Goal: Information Seeking & Learning: Learn about a topic

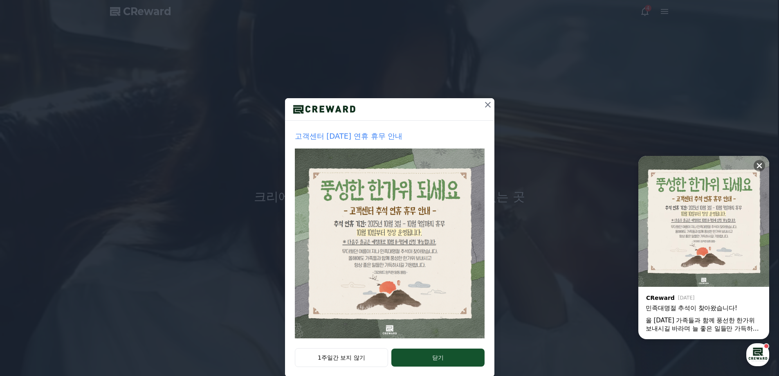
click at [484, 106] on icon at bounding box center [488, 105] width 10 height 10
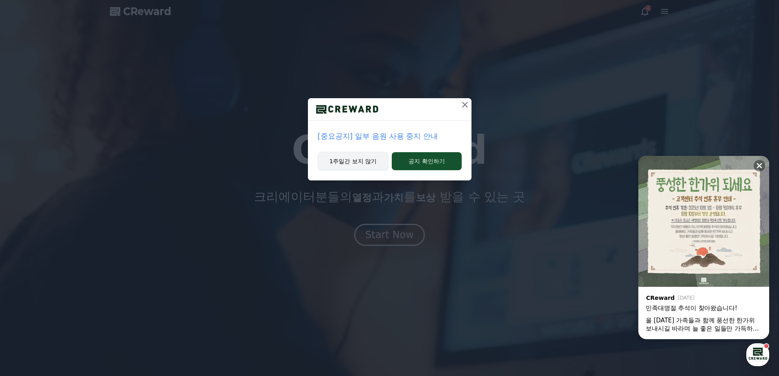
click at [378, 162] on button "1주일간 보지 않기" at bounding box center [353, 161] width 71 height 19
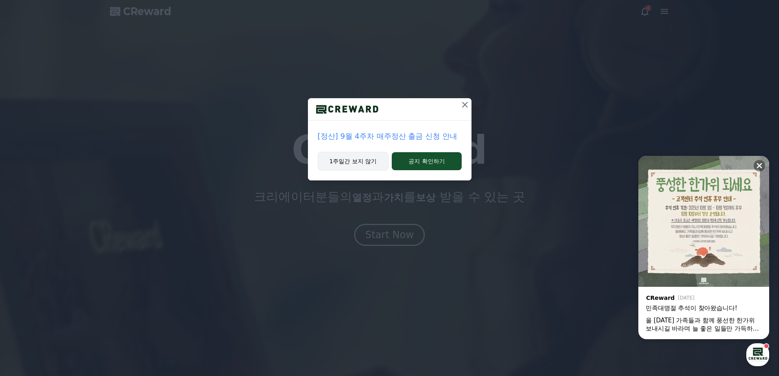
click at [366, 162] on button "1주일간 보지 않기" at bounding box center [353, 161] width 71 height 19
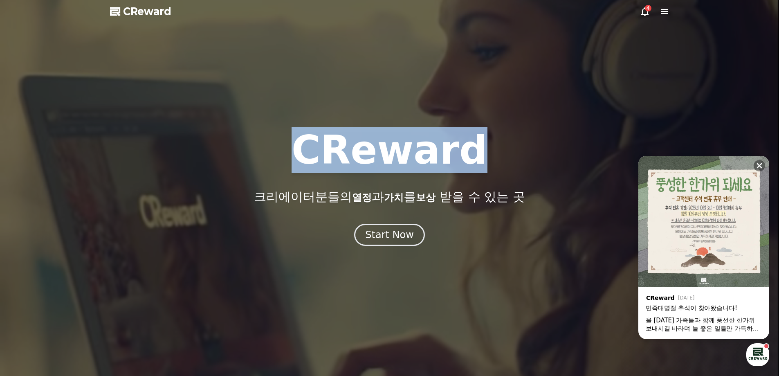
click at [366, 162] on h1 "CReward" at bounding box center [390, 149] width 196 height 39
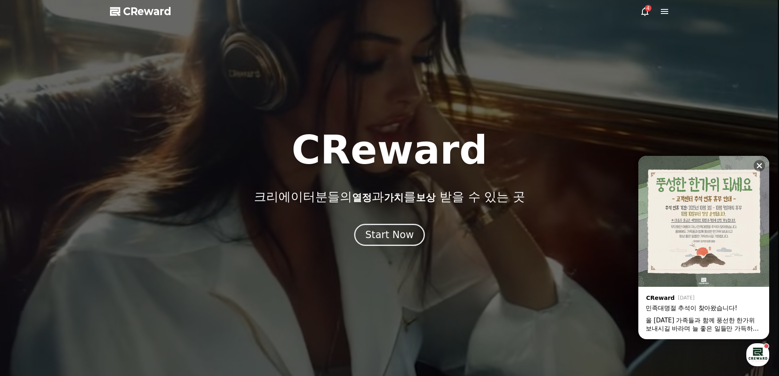
click at [385, 222] on div "CReward 크리에이터분들의 열정 과 가치 를 보상 받을 수 있는 곳 Start Now" at bounding box center [389, 187] width 779 height 115
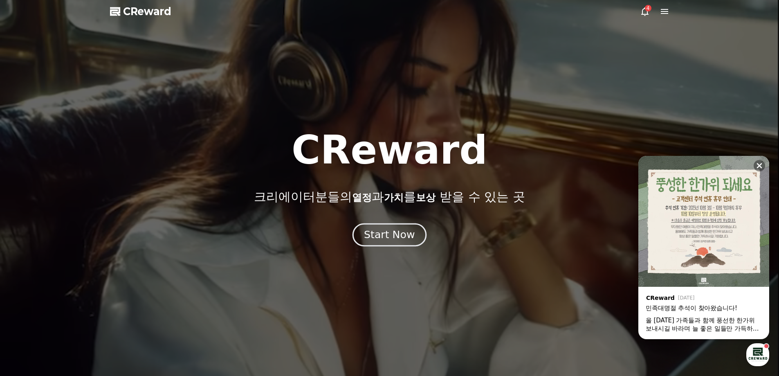
click at [385, 227] on button "Start Now" at bounding box center [390, 234] width 74 height 23
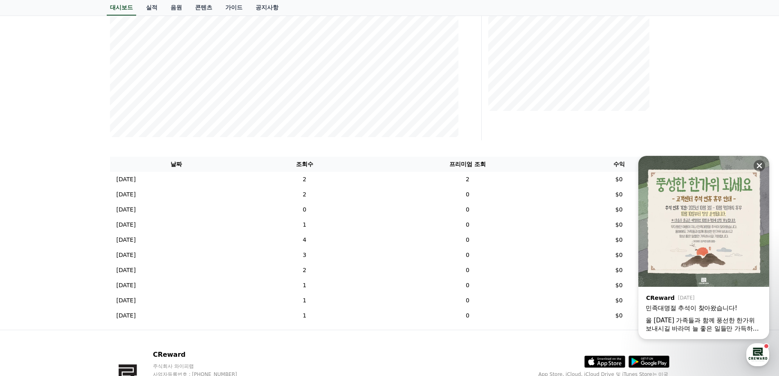
scroll to position [205, 0]
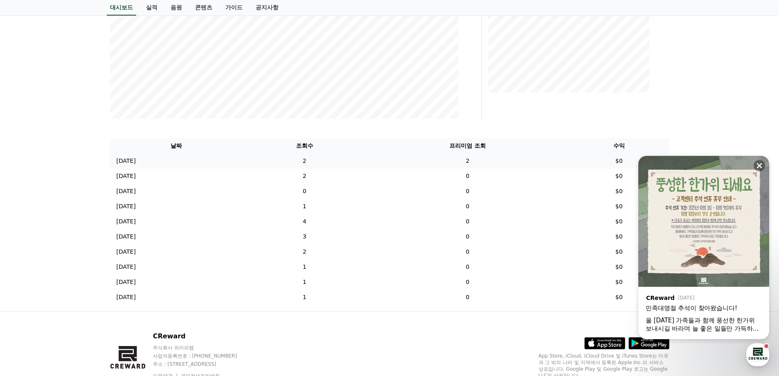
click at [343, 164] on td "2" at bounding box center [305, 160] width 124 height 15
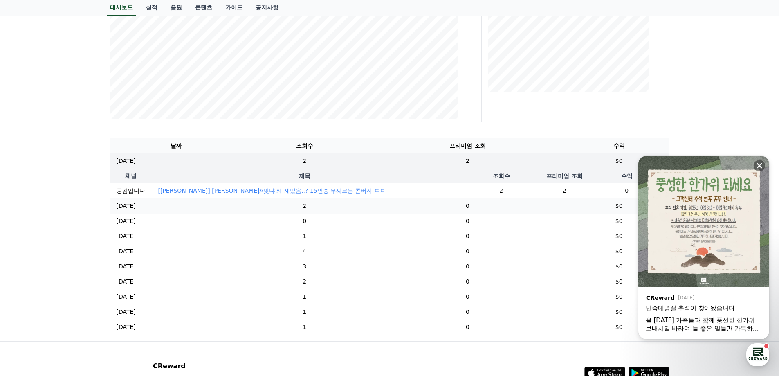
click at [349, 214] on td "2" at bounding box center [305, 205] width 124 height 15
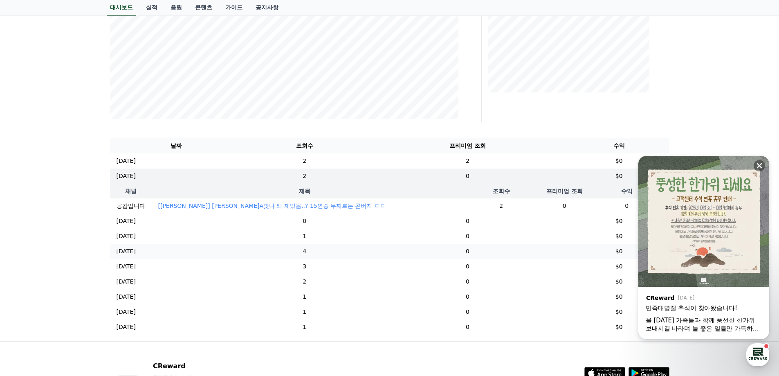
click at [339, 259] on td "4" at bounding box center [305, 251] width 124 height 15
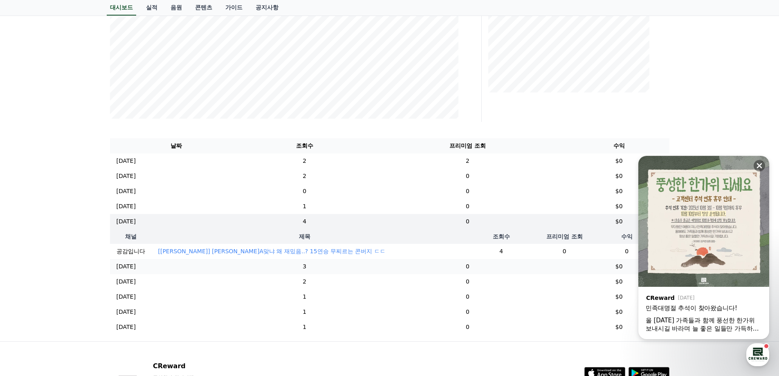
click at [346, 274] on td "3" at bounding box center [305, 266] width 124 height 15
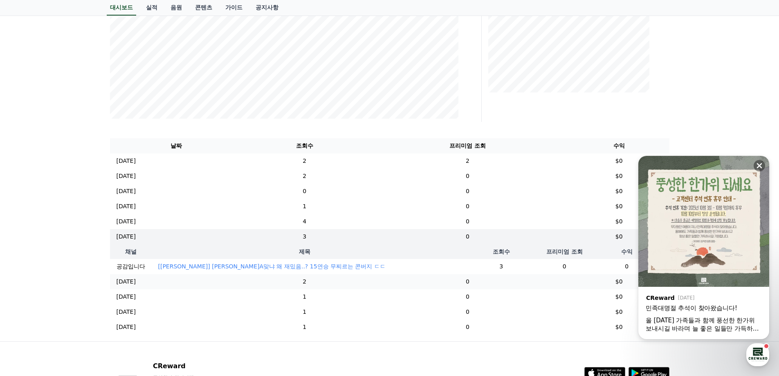
click at [346, 281] on td "2" at bounding box center [305, 281] width 124 height 15
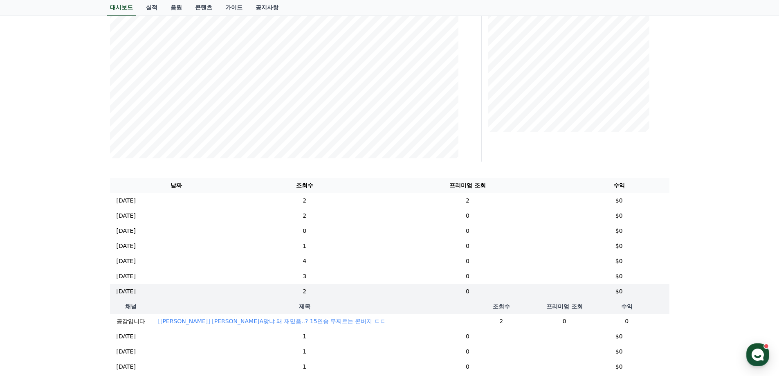
scroll to position [0, 0]
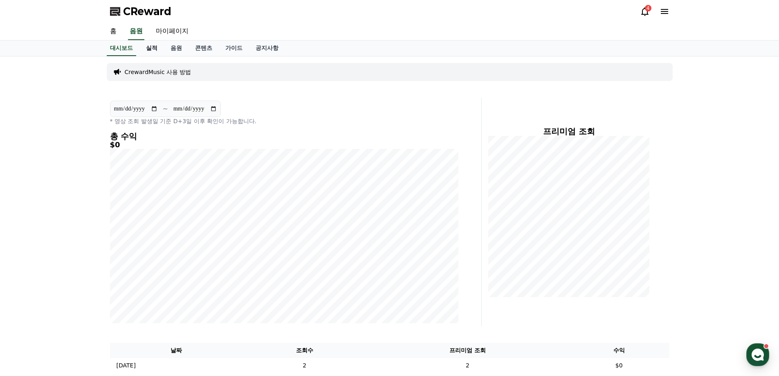
click at [153, 46] on link "실적" at bounding box center [151, 48] width 25 height 16
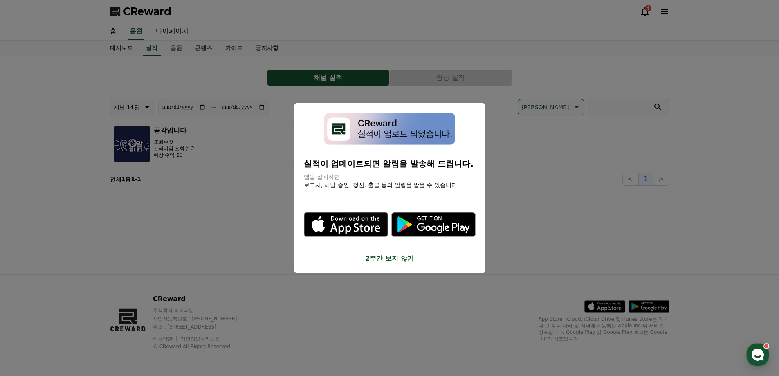
click at [262, 64] on button "close modal" at bounding box center [389, 188] width 779 height 376
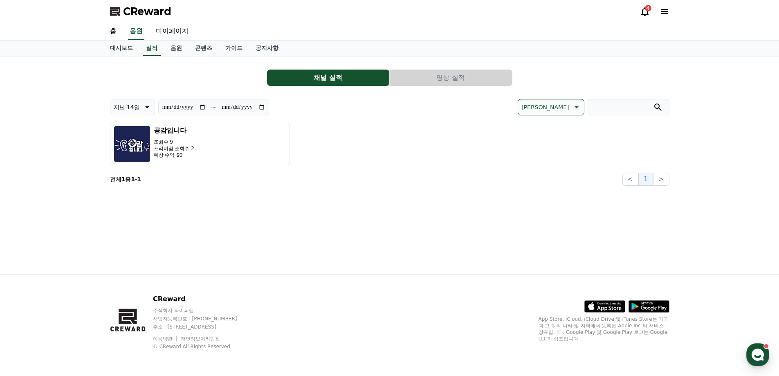
click at [182, 50] on link "음원" at bounding box center [176, 48] width 25 height 16
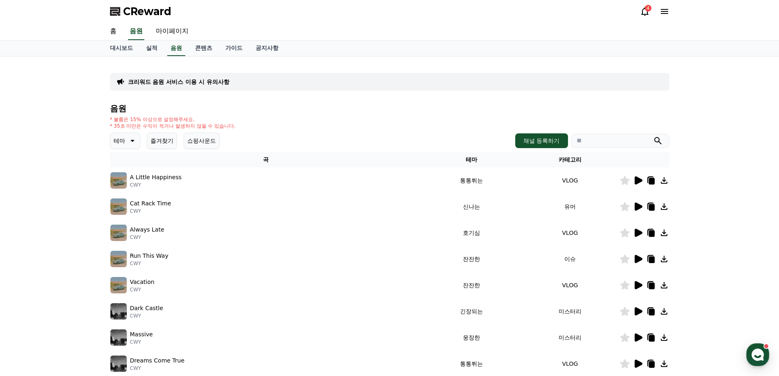
click at [636, 207] on icon at bounding box center [639, 206] width 8 height 8
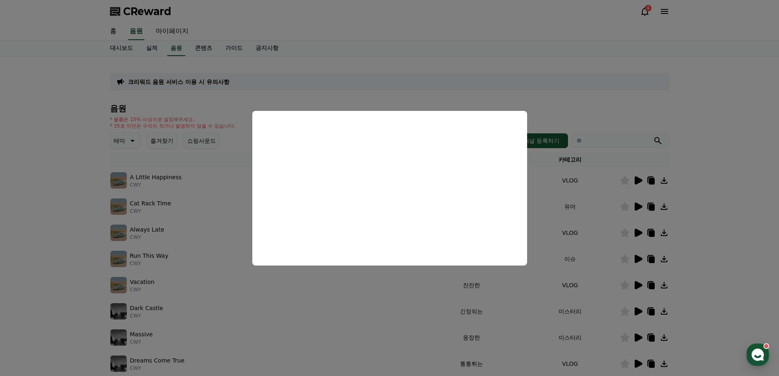
click at [720, 224] on button "close modal" at bounding box center [389, 188] width 779 height 376
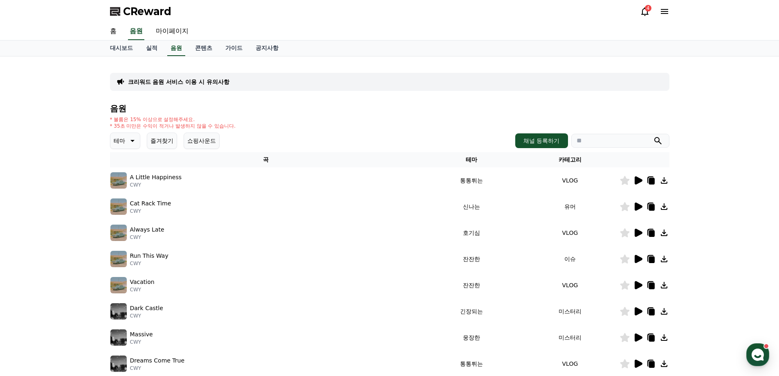
click at [569, 206] on td "유머" at bounding box center [570, 206] width 99 height 26
click at [569, 208] on td "유머" at bounding box center [570, 206] width 99 height 26
click at [580, 145] on input "search" at bounding box center [620, 141] width 98 height 14
click at [136, 142] on icon at bounding box center [132, 141] width 10 height 10
click at [531, 142] on button "채널 등록하기" at bounding box center [541, 140] width 52 height 15
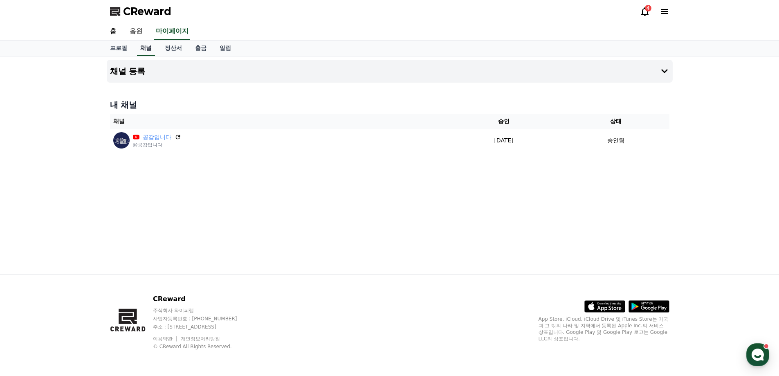
click at [140, 50] on link "채널" at bounding box center [146, 48] width 18 height 16
click at [118, 54] on link "프로필" at bounding box center [118, 48] width 30 height 16
select select "**********"
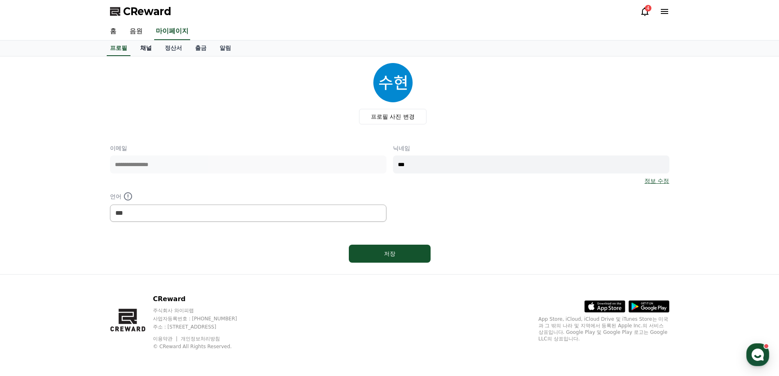
click at [137, 47] on link "채널" at bounding box center [146, 48] width 25 height 16
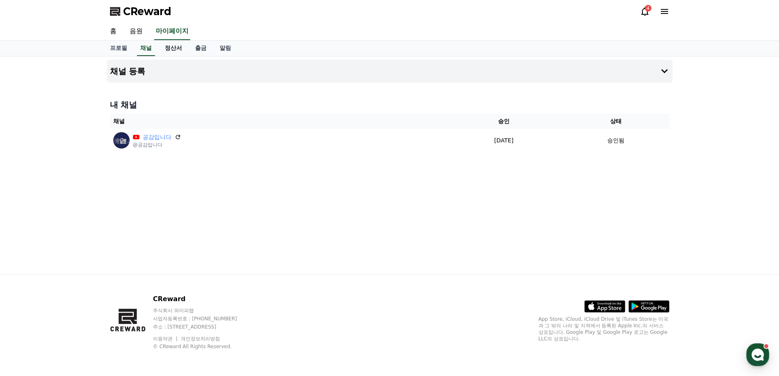
click at [173, 49] on link "정산서" at bounding box center [173, 48] width 30 height 16
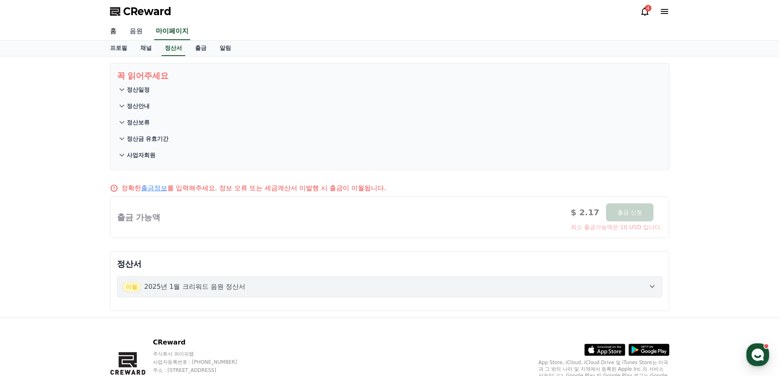
click at [133, 29] on link "음원" at bounding box center [136, 31] width 26 height 17
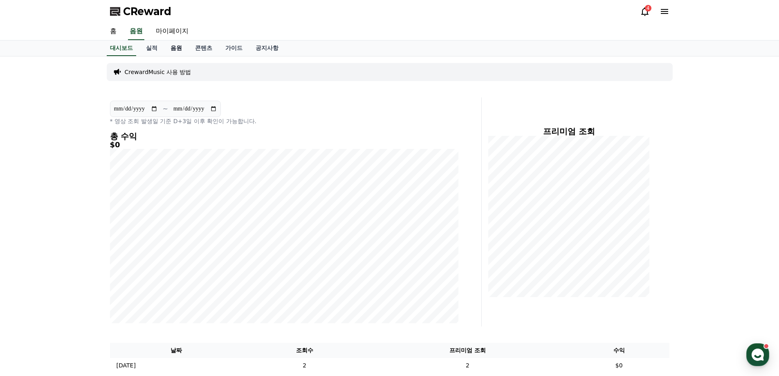
drag, startPoint x: 185, startPoint y: 52, endPoint x: 178, endPoint y: 51, distance: 7.0
click at [186, 52] on link "음원" at bounding box center [176, 48] width 25 height 16
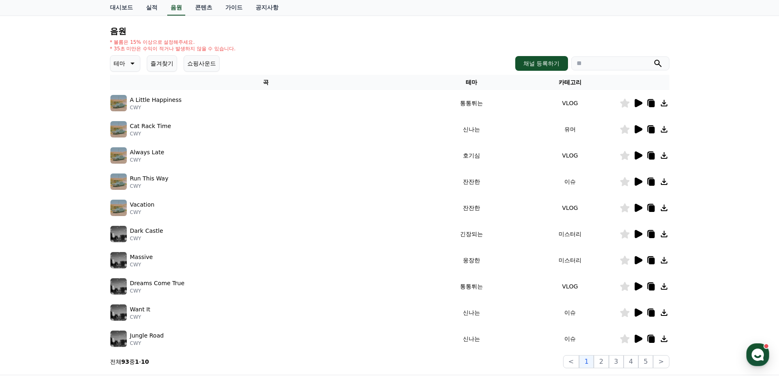
scroll to position [82, 0]
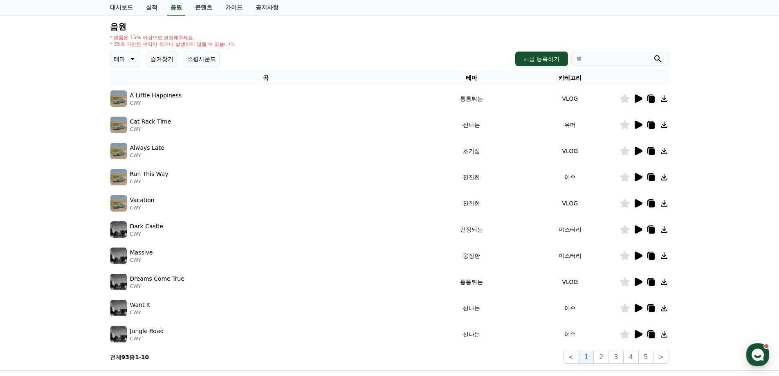
click at [571, 179] on td "이슈" at bounding box center [570, 177] width 99 height 26
click at [638, 178] on icon at bounding box center [639, 177] width 8 height 8
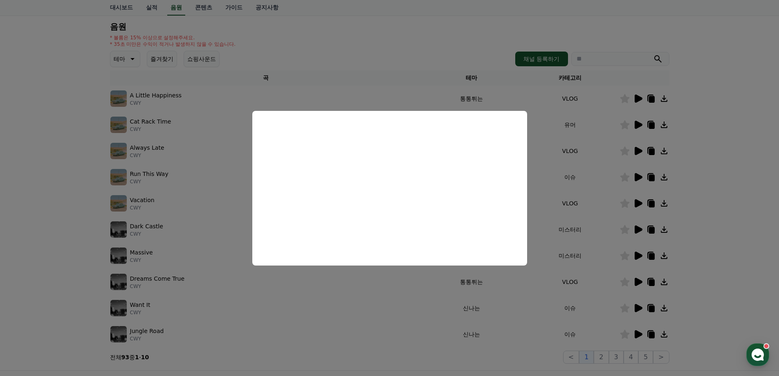
click at [686, 188] on button "close modal" at bounding box center [389, 188] width 779 height 376
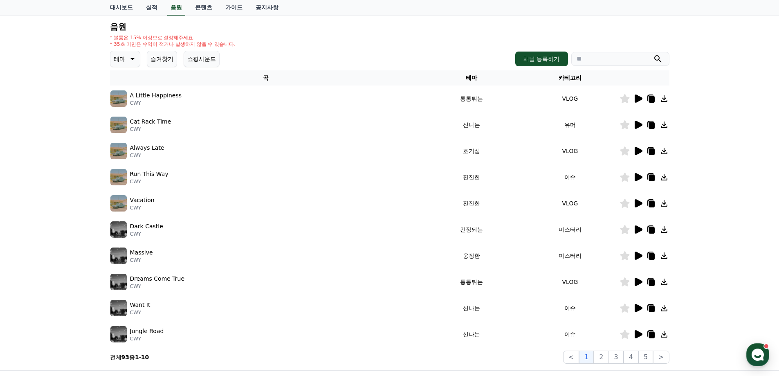
click at [121, 52] on button "테마" at bounding box center [125, 59] width 30 height 16
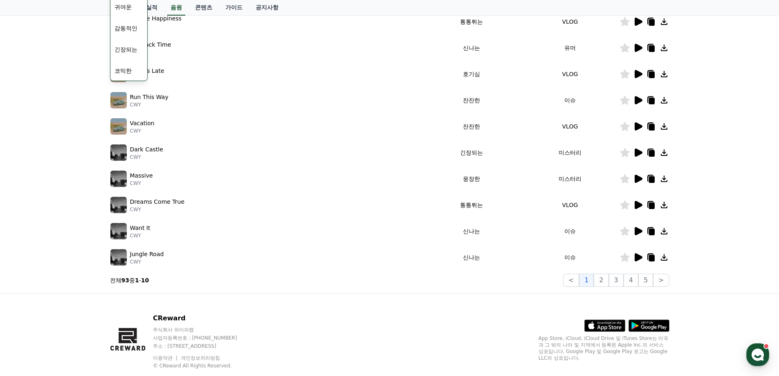
scroll to position [164, 0]
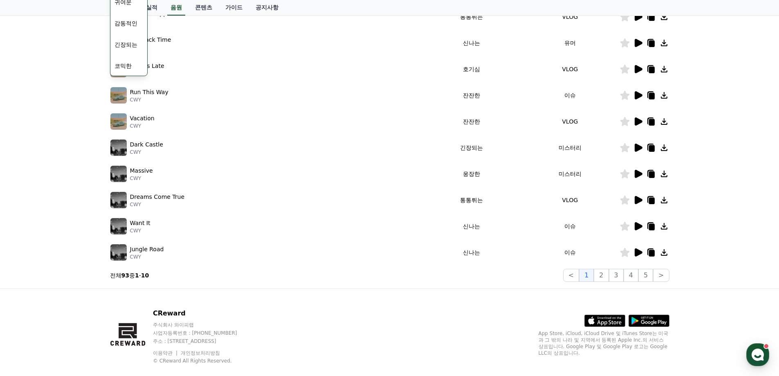
click at [126, 63] on button "코믹한" at bounding box center [123, 66] width 24 height 18
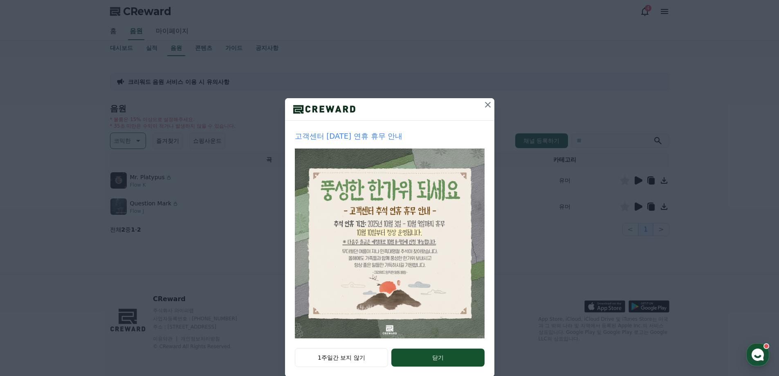
click at [484, 107] on icon at bounding box center [488, 105] width 10 height 10
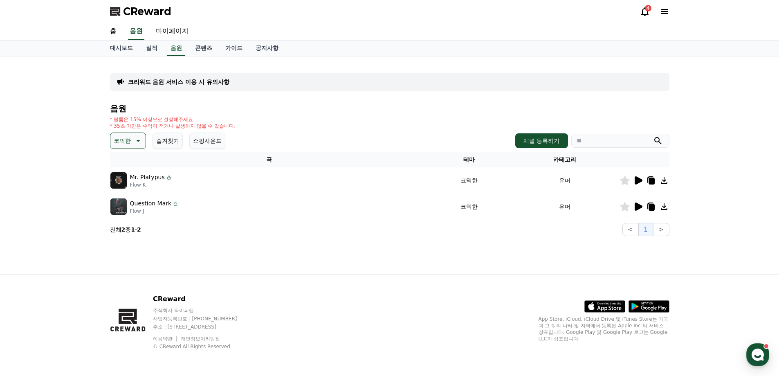
click at [639, 179] on icon at bounding box center [639, 180] width 8 height 8
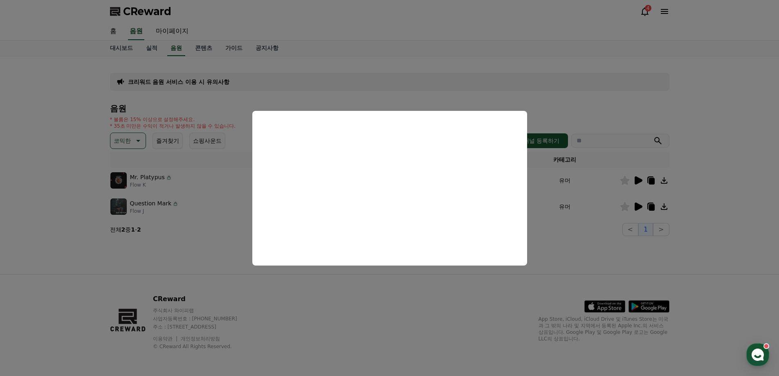
click at [605, 127] on button "close modal" at bounding box center [389, 188] width 779 height 376
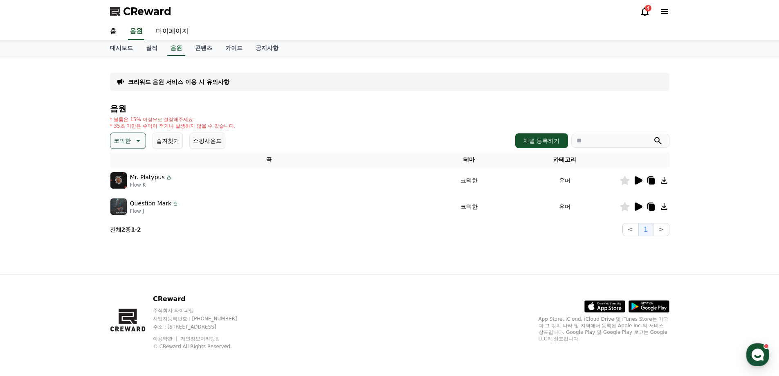
click at [636, 205] on icon at bounding box center [639, 206] width 8 height 8
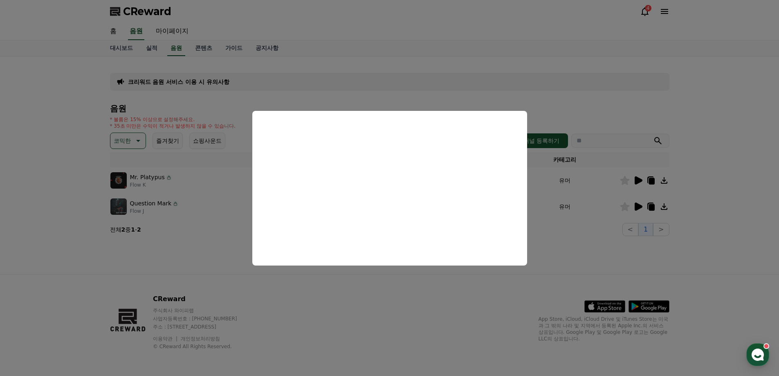
click at [641, 235] on button "close modal" at bounding box center [389, 188] width 779 height 376
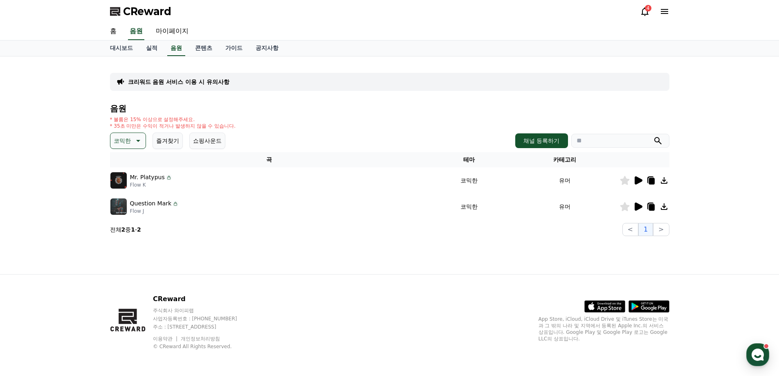
click at [128, 144] on p "코믹한" at bounding box center [122, 140] width 17 height 11
click at [132, 148] on button "코믹한" at bounding box center [128, 141] width 36 height 16
click at [123, 137] on p "코믹한" at bounding box center [122, 140] width 17 height 11
click at [126, 207] on button "호기심" at bounding box center [123, 205] width 24 height 18
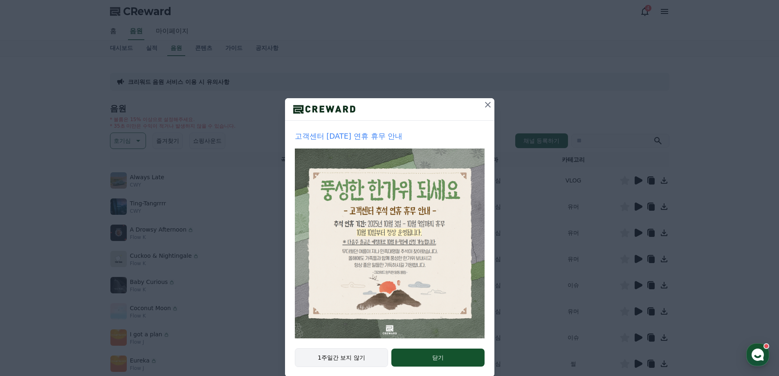
click at [365, 362] on button "1주일간 보지 않기" at bounding box center [342, 357] width 94 height 19
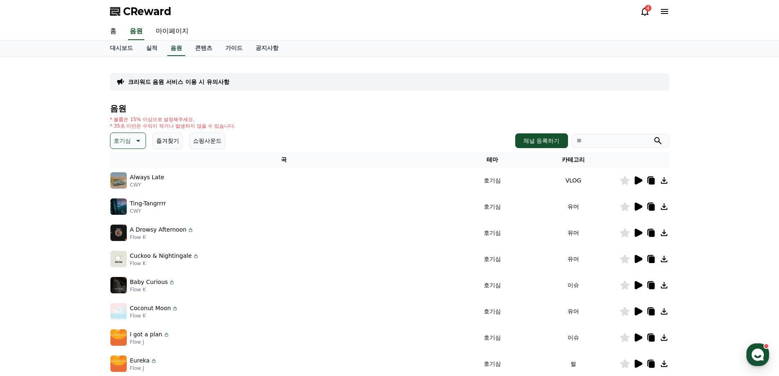
click at [635, 208] on icon at bounding box center [639, 206] width 8 height 8
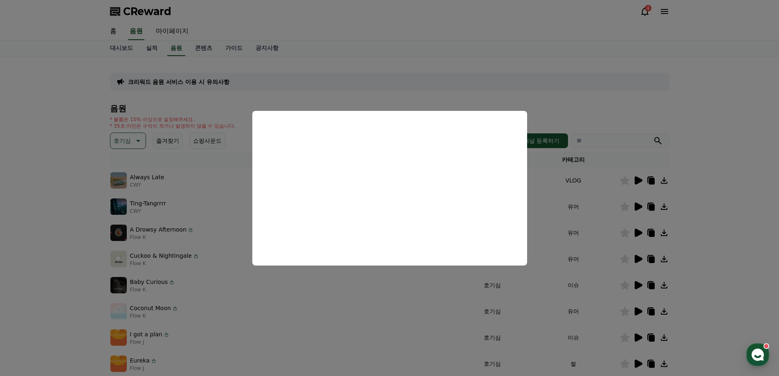
click at [729, 256] on button "close modal" at bounding box center [389, 188] width 779 height 376
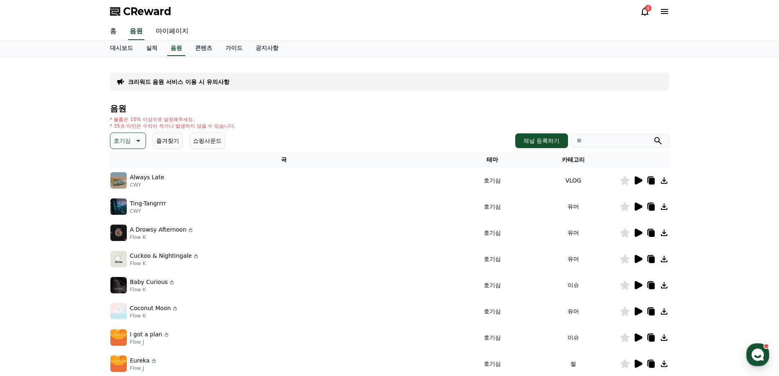
click at [638, 313] on icon at bounding box center [639, 311] width 8 height 8
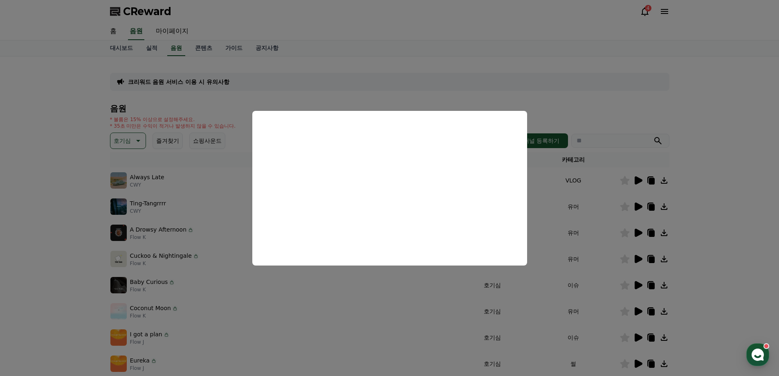
click at [709, 282] on button "close modal" at bounding box center [389, 188] width 779 height 376
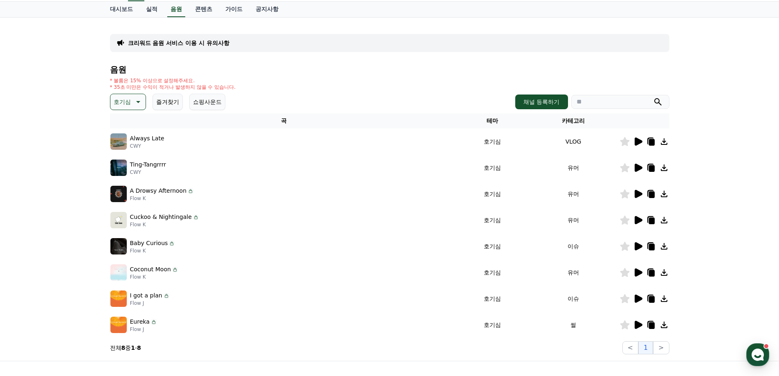
scroll to position [41, 0]
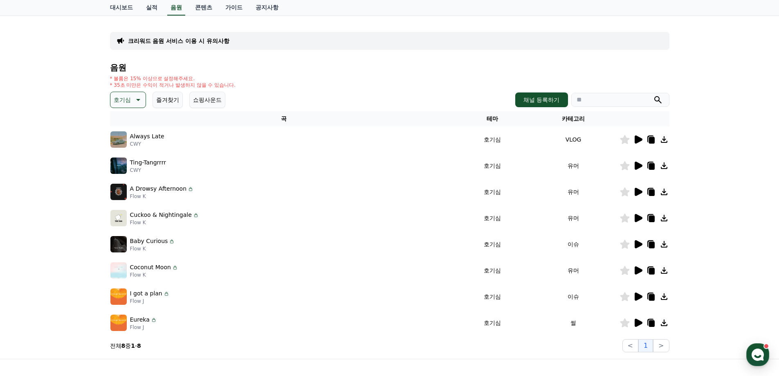
click at [640, 324] on icon at bounding box center [639, 323] width 8 height 8
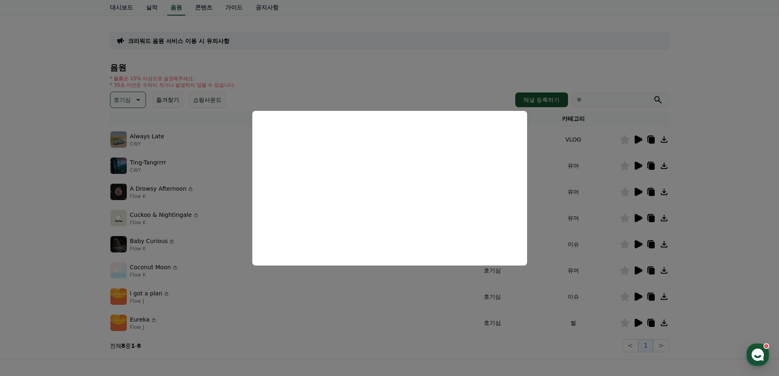
click at [697, 290] on button "close modal" at bounding box center [389, 188] width 779 height 376
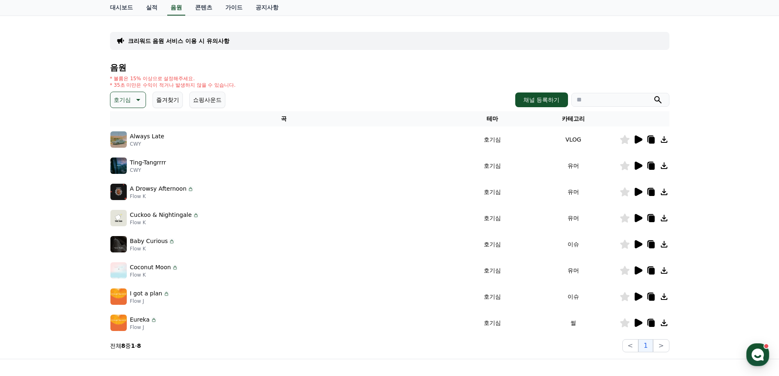
click at [634, 298] on icon at bounding box center [638, 297] width 10 height 10
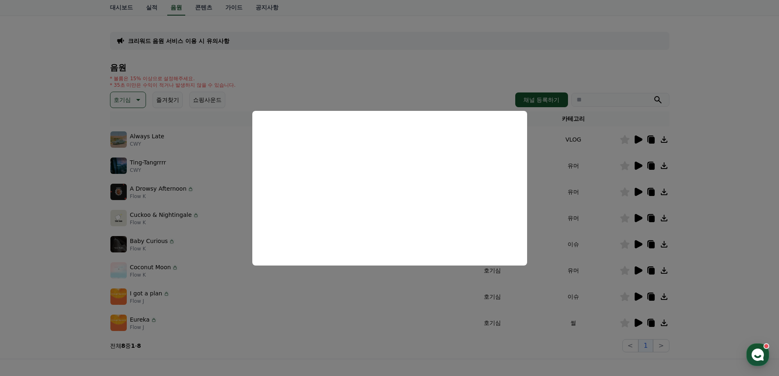
click at [760, 290] on button "close modal" at bounding box center [389, 188] width 779 height 376
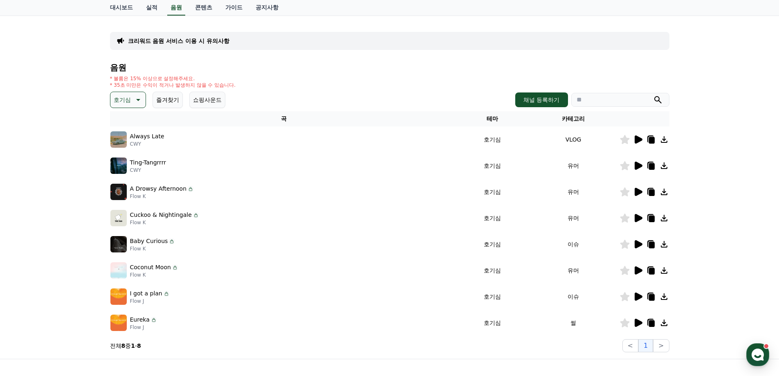
click at [634, 241] on icon at bounding box center [638, 244] width 10 height 10
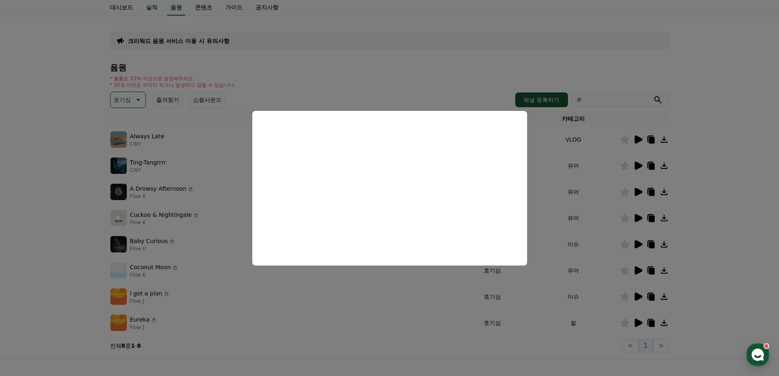
click at [720, 243] on button "close modal" at bounding box center [389, 188] width 779 height 376
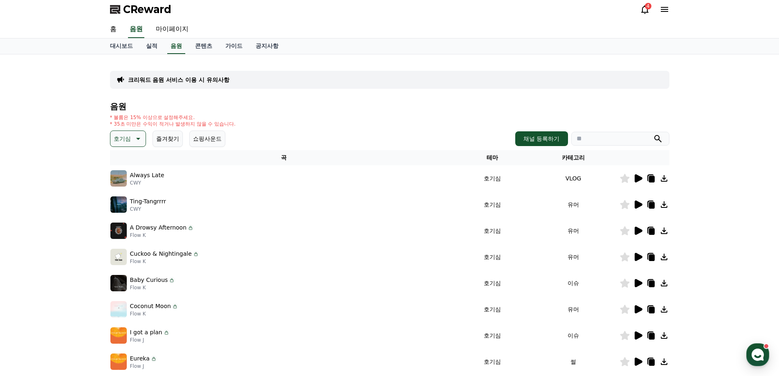
scroll to position [0, 0]
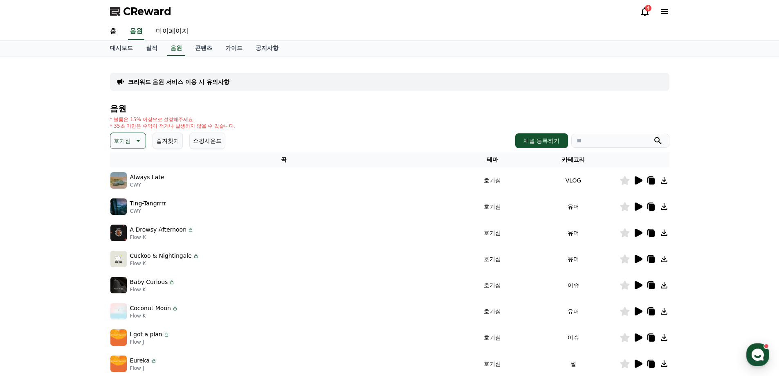
click at [640, 308] on icon at bounding box center [638, 311] width 10 height 10
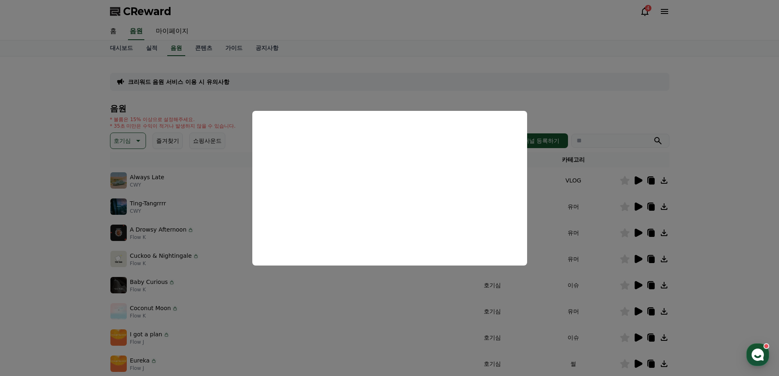
click at [722, 264] on button "close modal" at bounding box center [389, 188] width 779 height 376
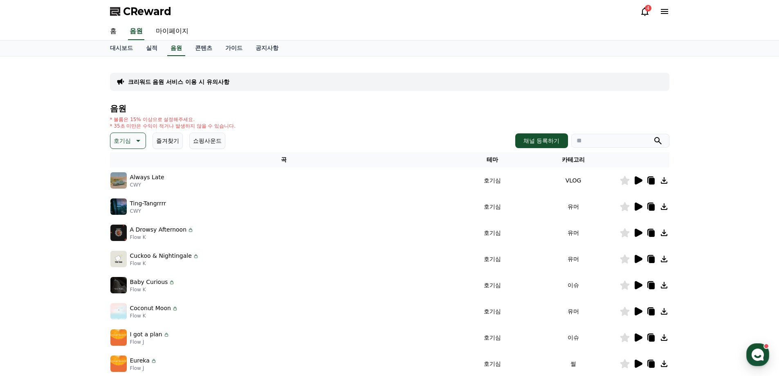
click at [128, 136] on p "호기심" at bounding box center [122, 140] width 17 height 11
click at [124, 160] on button "전체" at bounding box center [120, 162] width 18 height 18
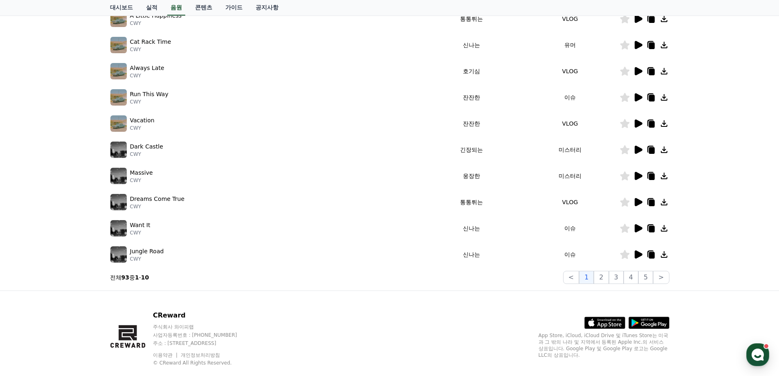
scroll to position [164, 0]
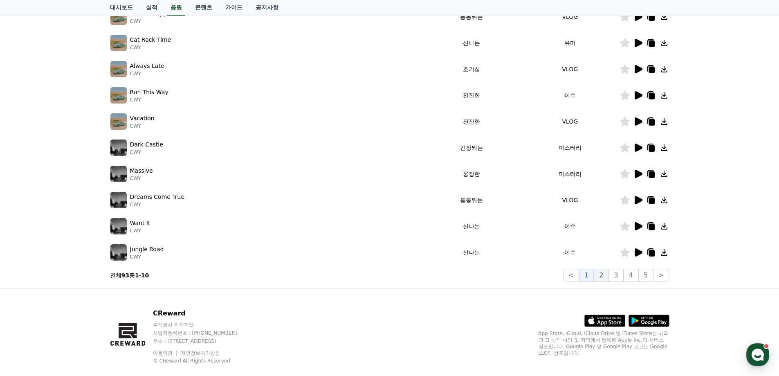
click at [599, 273] on button "2" at bounding box center [601, 275] width 15 height 13
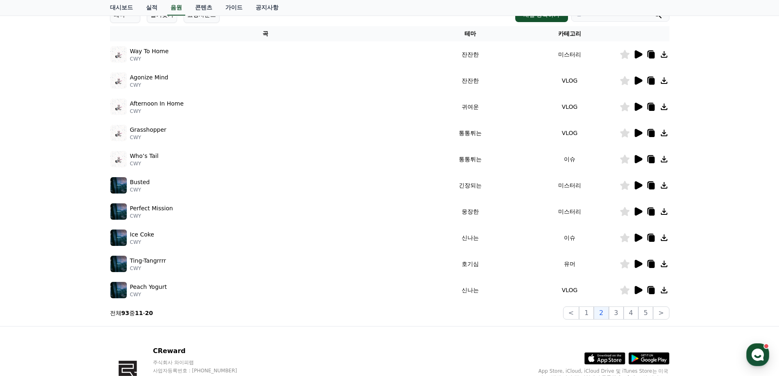
scroll to position [123, 0]
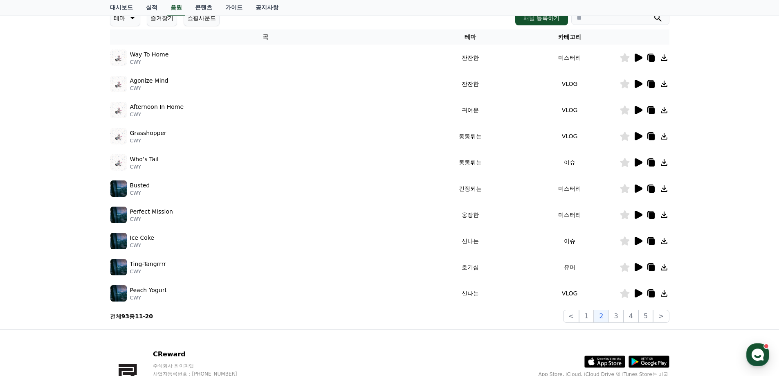
click at [641, 269] on icon at bounding box center [638, 267] width 10 height 10
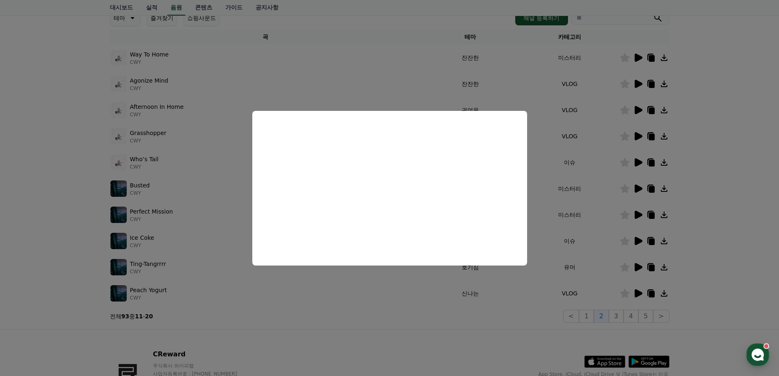
click at [727, 267] on button "close modal" at bounding box center [389, 188] width 779 height 376
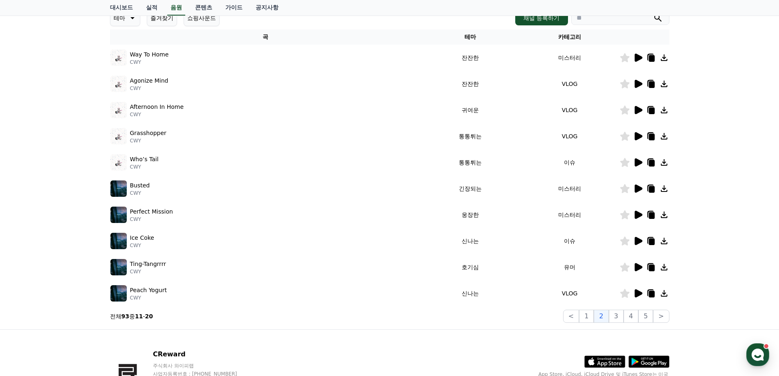
click at [636, 292] on icon at bounding box center [639, 293] width 8 height 8
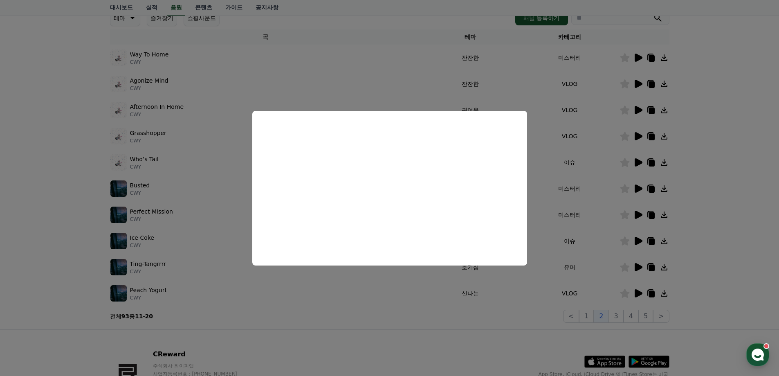
drag, startPoint x: 726, startPoint y: 263, endPoint x: 684, endPoint y: 274, distance: 44.0
click at [726, 263] on button "close modal" at bounding box center [389, 188] width 779 height 376
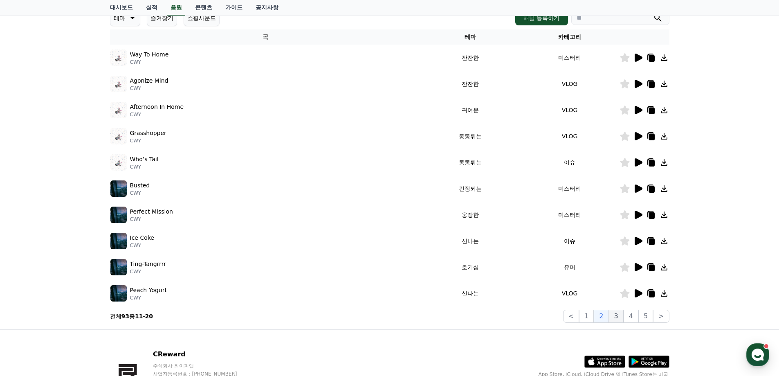
click at [617, 315] on button "3" at bounding box center [616, 316] width 15 height 13
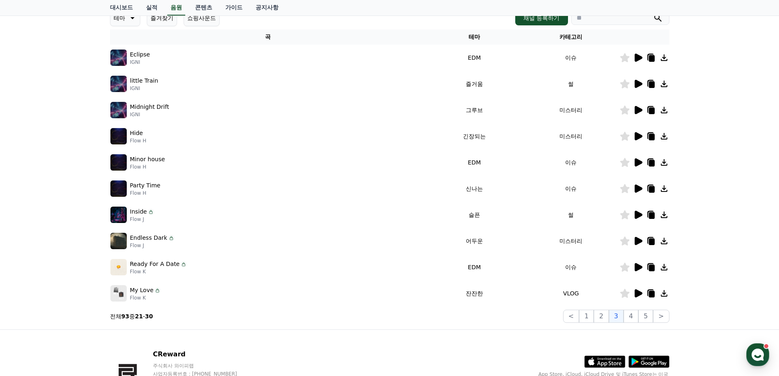
click at [634, 85] on icon at bounding box center [638, 84] width 10 height 10
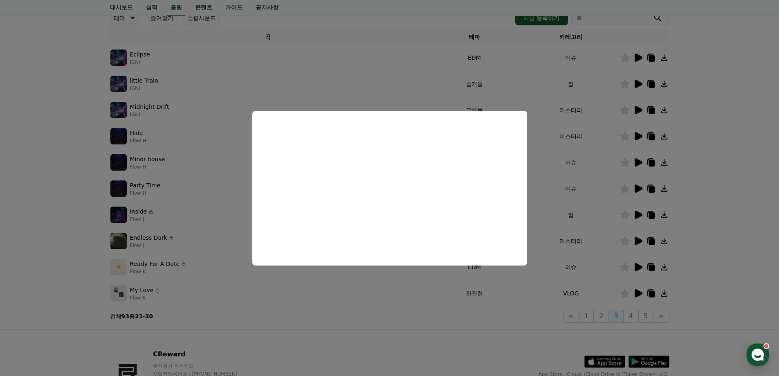
click at [738, 216] on button "close modal" at bounding box center [389, 188] width 779 height 376
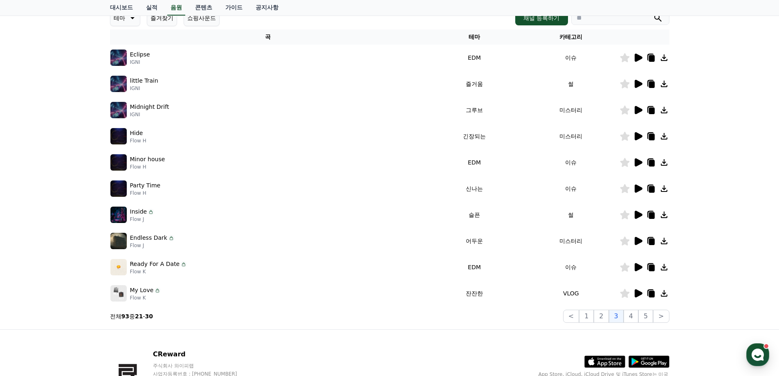
click at [640, 213] on icon at bounding box center [639, 215] width 8 height 8
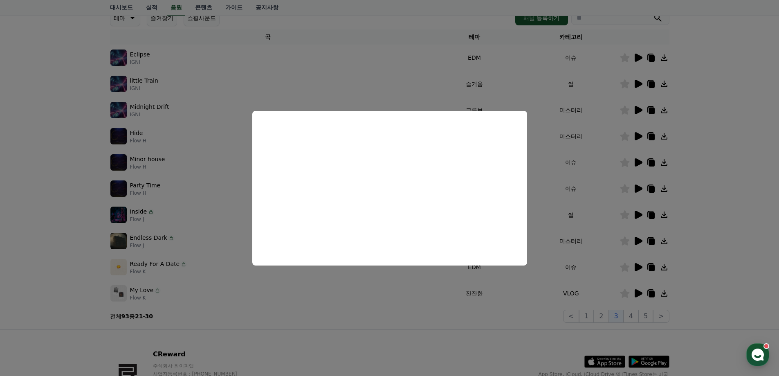
drag, startPoint x: 716, startPoint y: 243, endPoint x: 621, endPoint y: 286, distance: 104.2
click at [715, 243] on button "close modal" at bounding box center [389, 188] width 779 height 376
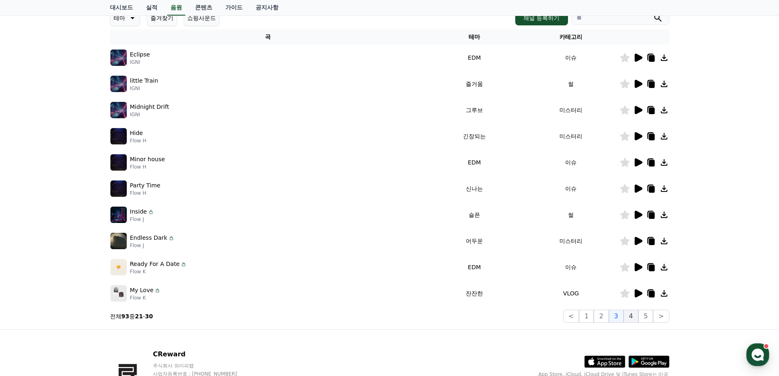
click at [626, 317] on button "4" at bounding box center [631, 316] width 15 height 13
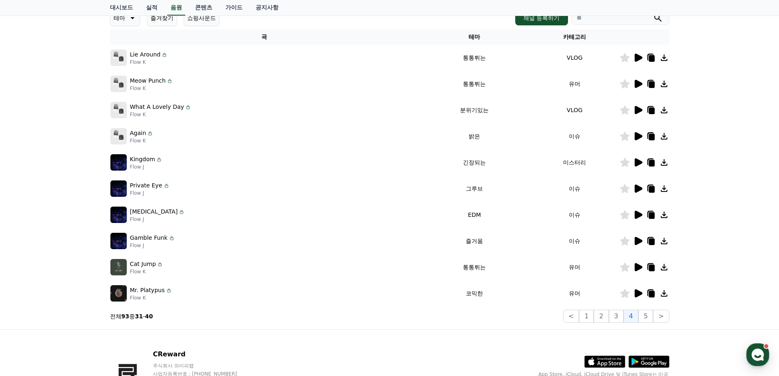
click at [639, 270] on icon at bounding box center [638, 267] width 10 height 10
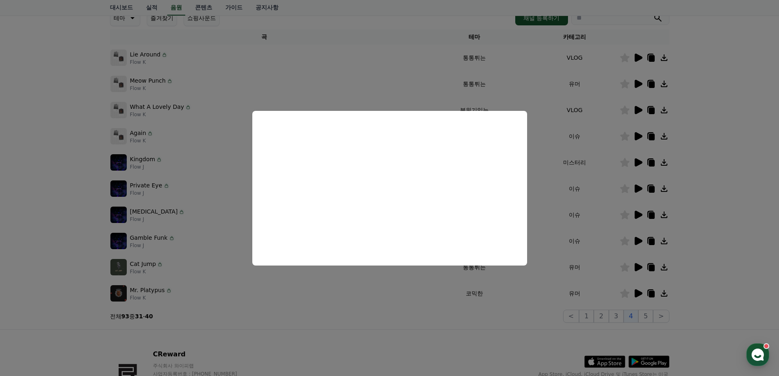
click at [710, 254] on button "close modal" at bounding box center [389, 188] width 779 height 376
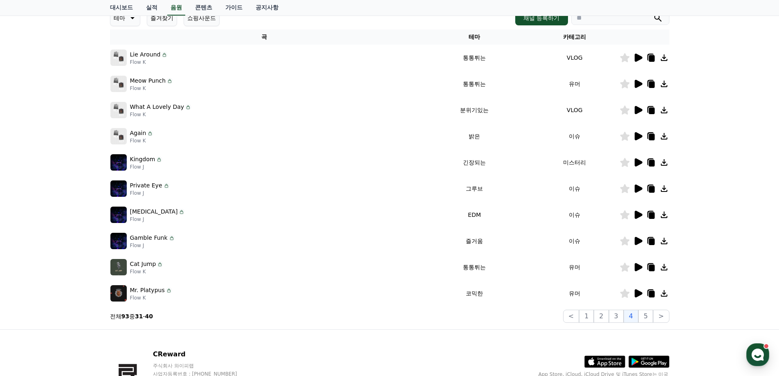
click at [640, 266] on icon at bounding box center [639, 267] width 8 height 8
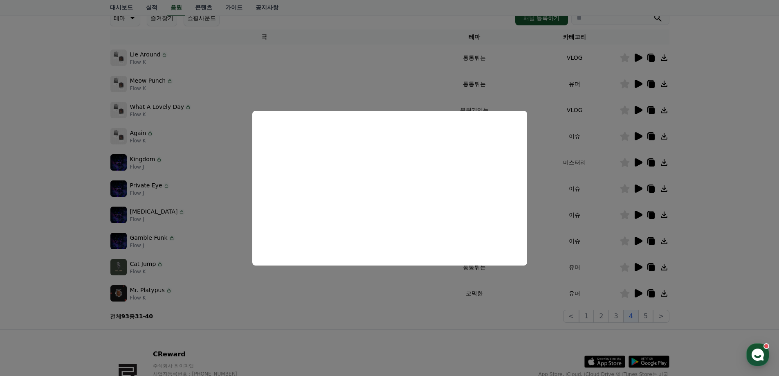
click at [711, 215] on button "close modal" at bounding box center [389, 188] width 779 height 376
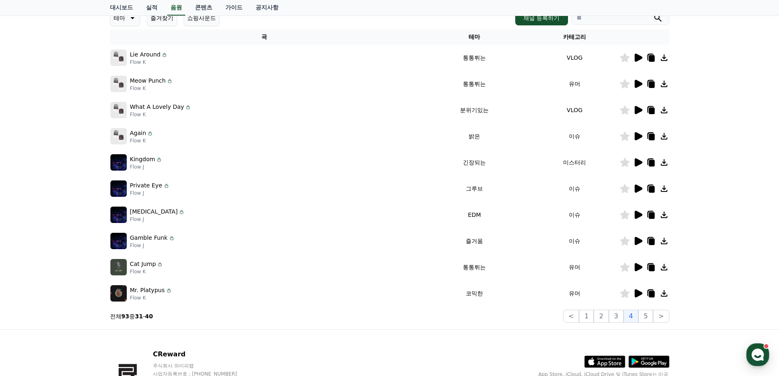
click at [641, 290] on icon at bounding box center [638, 293] width 10 height 10
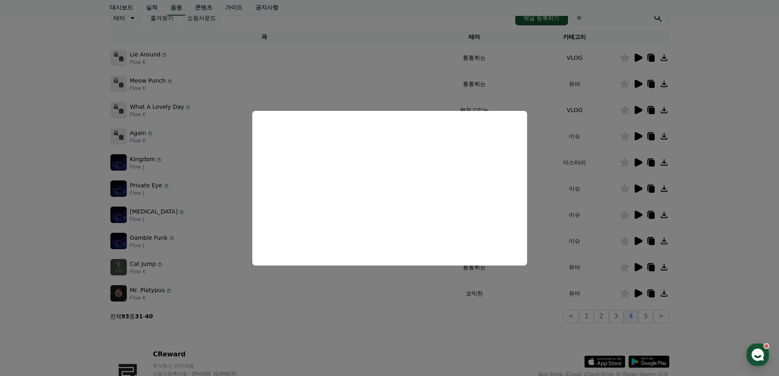
click at [714, 251] on button "close modal" at bounding box center [389, 188] width 779 height 376
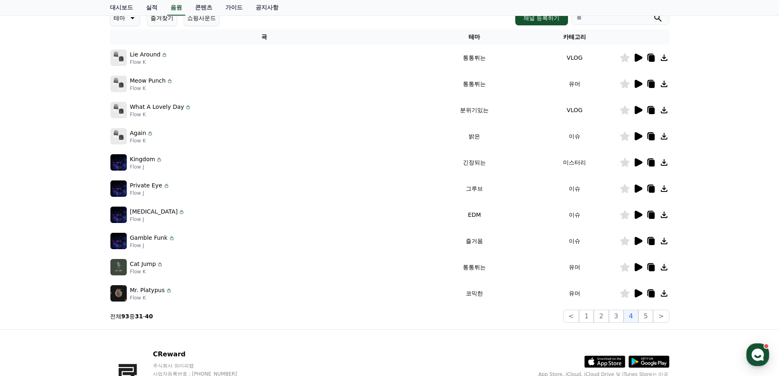
click at [638, 86] on icon at bounding box center [639, 84] width 8 height 8
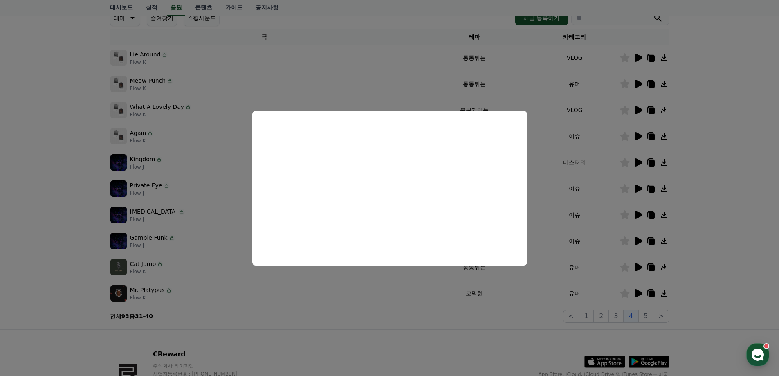
click at [738, 165] on button "close modal" at bounding box center [389, 188] width 779 height 376
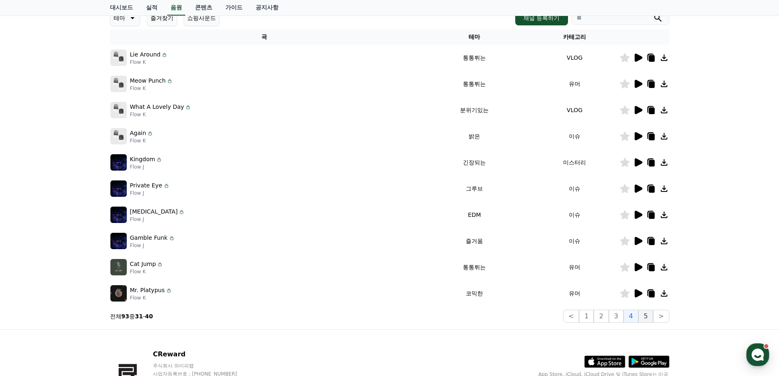
click at [641, 314] on button "5" at bounding box center [646, 316] width 15 height 13
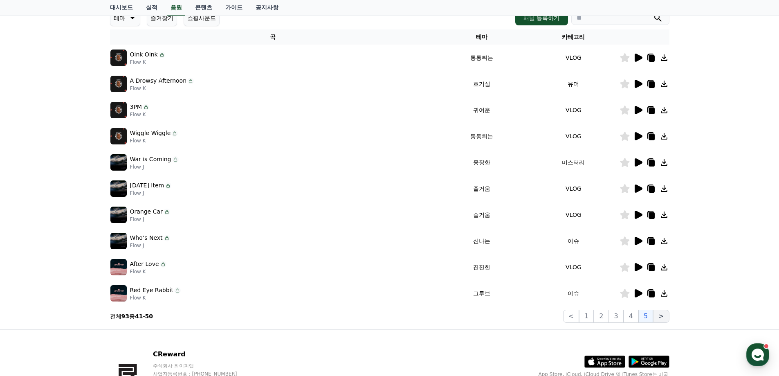
click at [655, 312] on button ">" at bounding box center [661, 316] width 16 height 13
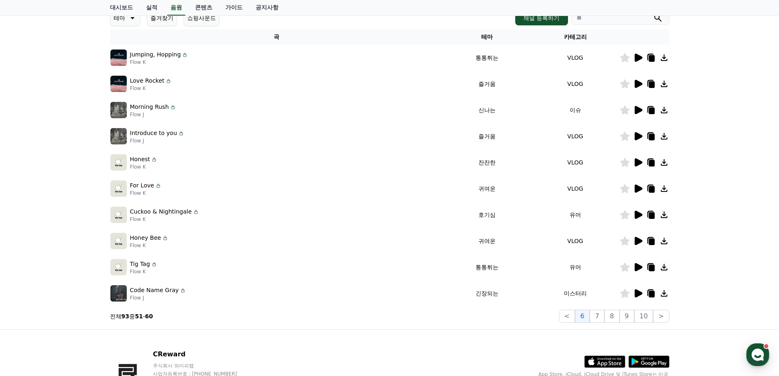
click at [640, 110] on icon at bounding box center [639, 110] width 8 height 8
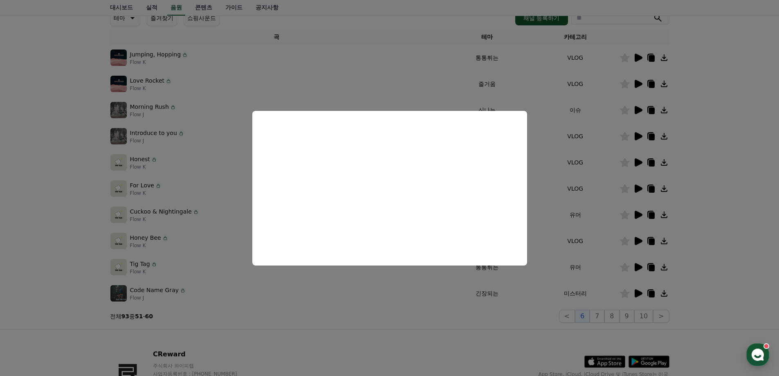
click at [702, 207] on button "close modal" at bounding box center [389, 188] width 779 height 376
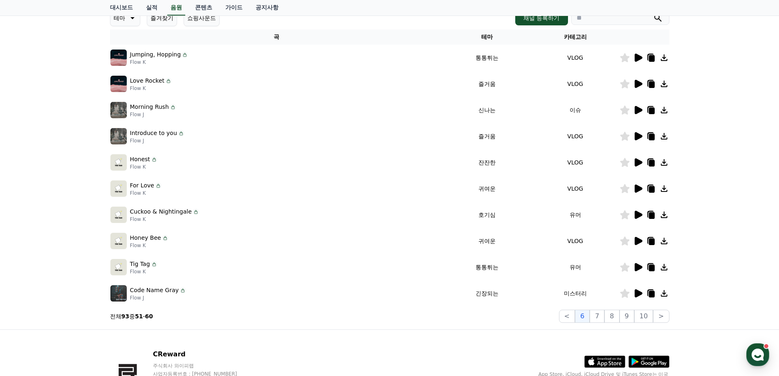
click at [639, 214] on icon at bounding box center [639, 215] width 8 height 8
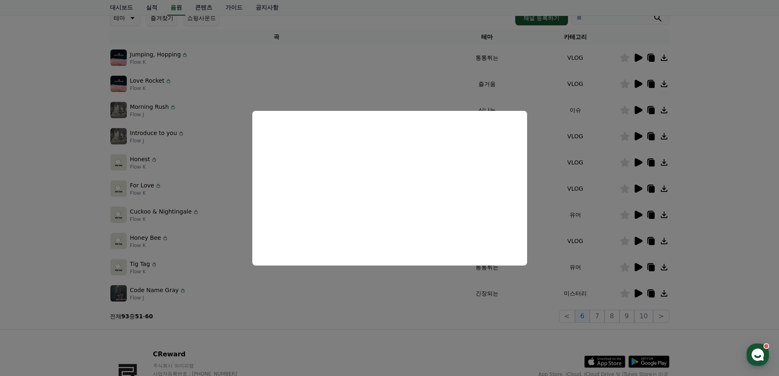
drag, startPoint x: 692, startPoint y: 221, endPoint x: 641, endPoint y: 252, distance: 59.5
click at [691, 221] on button "close modal" at bounding box center [389, 188] width 779 height 376
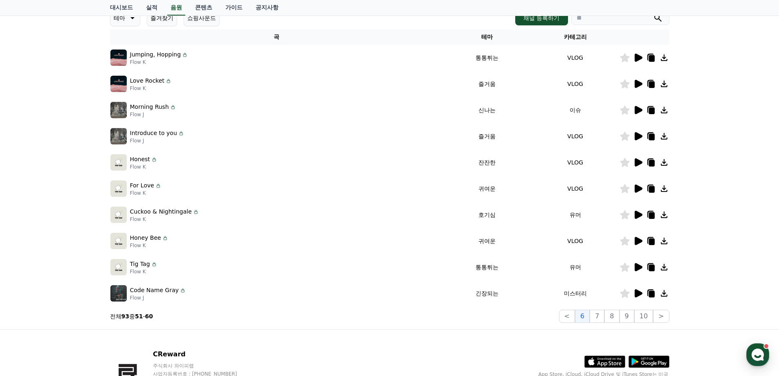
click at [641, 267] on icon at bounding box center [639, 267] width 8 height 8
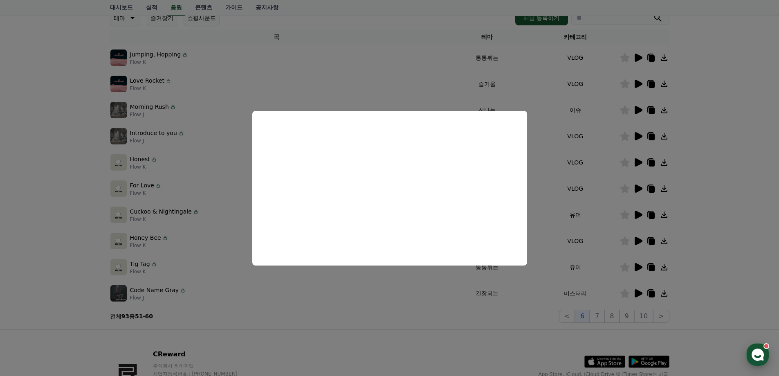
click at [760, 354] on use "button" at bounding box center [758, 355] width 12 height 12
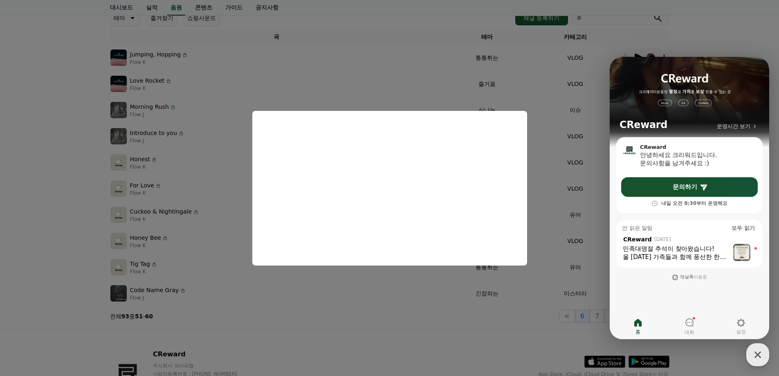
click at [513, 318] on button "close modal" at bounding box center [389, 188] width 779 height 376
